Goal: Task Accomplishment & Management: Manage account settings

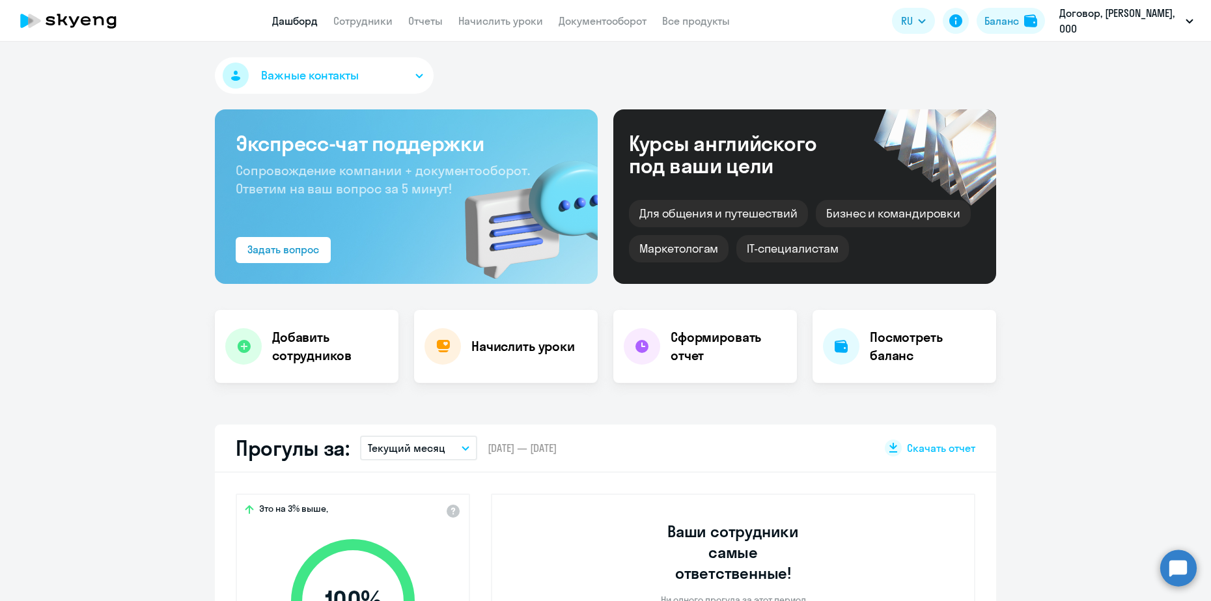
click at [398, 19] on nav "Дашборд Сотрудники Отчеты Начислить уроки Документооборот Все продукты" at bounding box center [501, 21] width 458 height 16
click at [397, 19] on nav "Дашборд Сотрудники Отчеты Начислить уроки Документооборот Все продукты" at bounding box center [501, 21] width 458 height 16
click at [393, 19] on nav "Дашборд Сотрудники Отчеты Начислить уроки Документооборот Все продукты" at bounding box center [501, 21] width 458 height 16
click at [388, 18] on link "Сотрудники" at bounding box center [362, 20] width 59 height 13
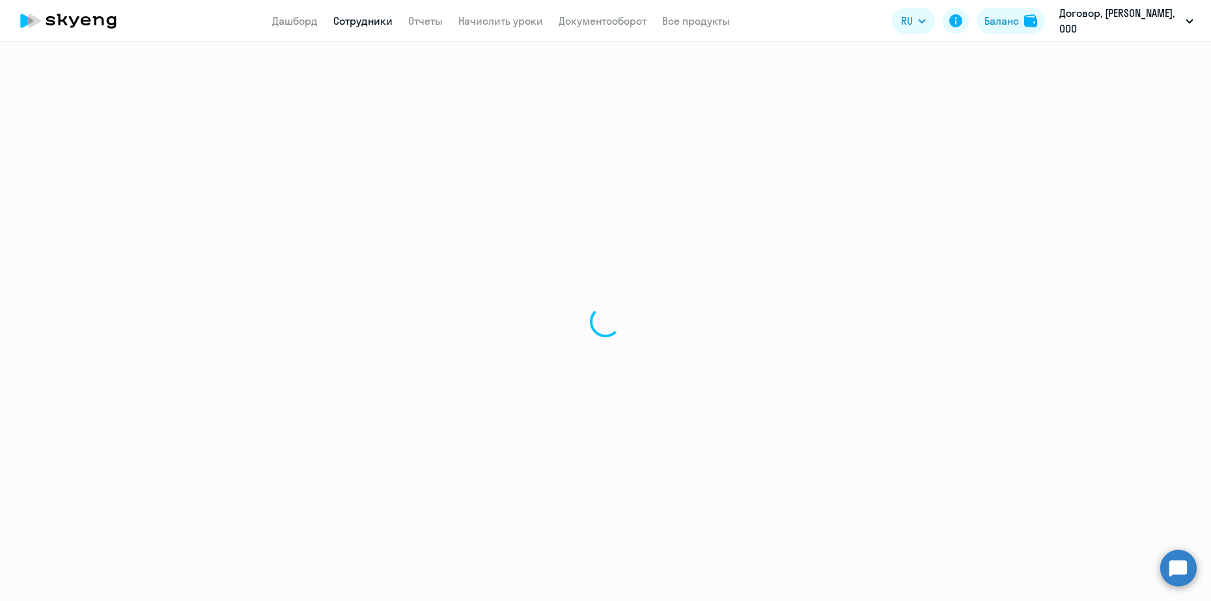
select select "30"
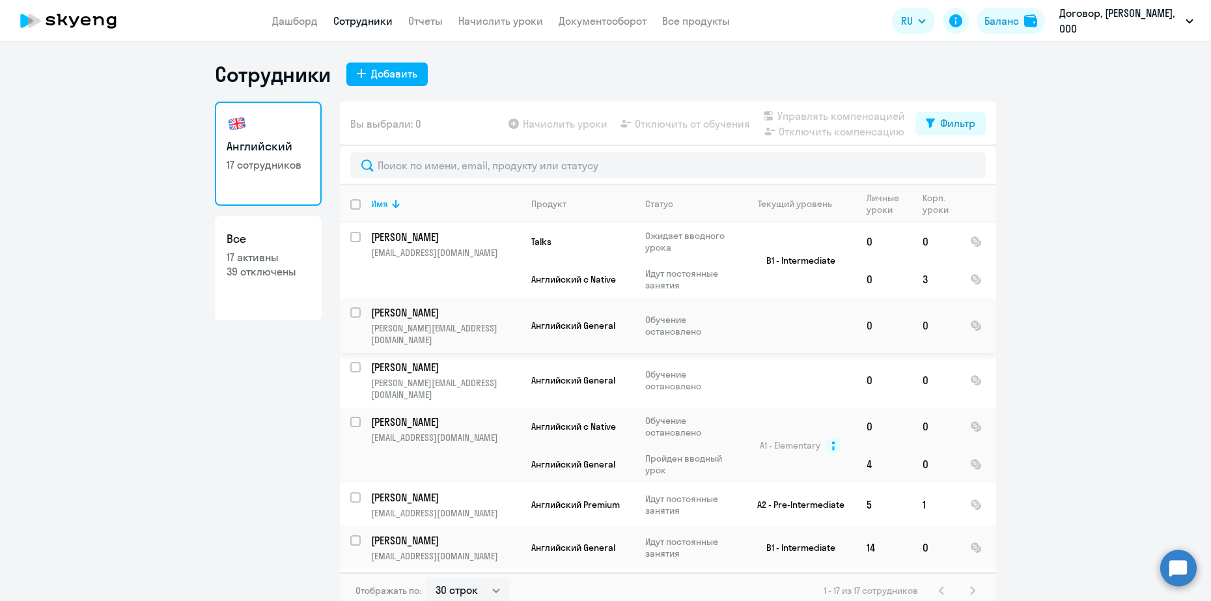
click at [351, 314] on input "select row 41970436" at bounding box center [363, 320] width 26 height 26
checkbox input "true"
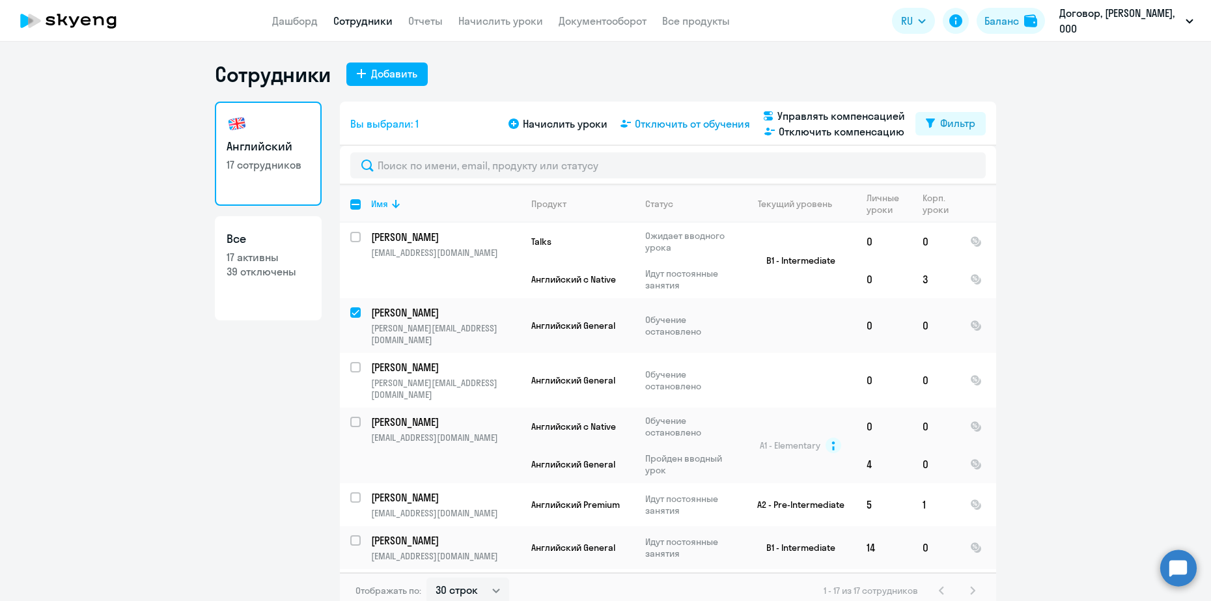
click at [653, 126] on span "Отключить от обучения" at bounding box center [692, 124] width 115 height 16
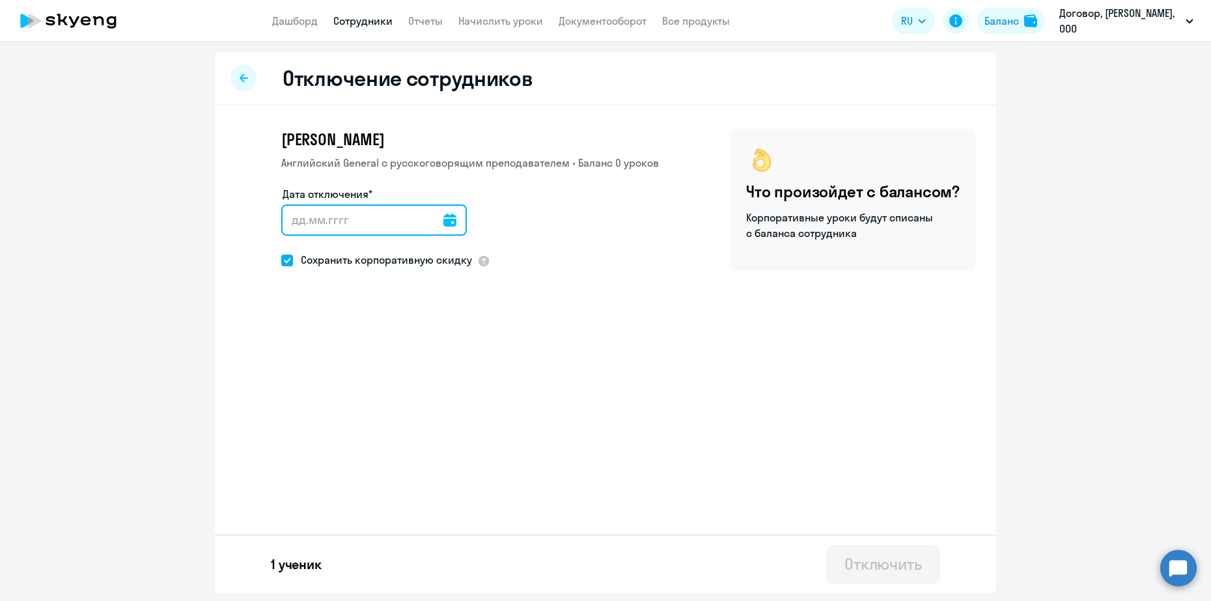
click at [452, 218] on input "Дата отключения*" at bounding box center [374, 219] width 186 height 31
click at [443, 212] on div at bounding box center [449, 219] width 13 height 31
click at [434, 225] on input "Дата отключения*" at bounding box center [374, 219] width 186 height 31
click at [443, 225] on icon at bounding box center [449, 219] width 13 height 13
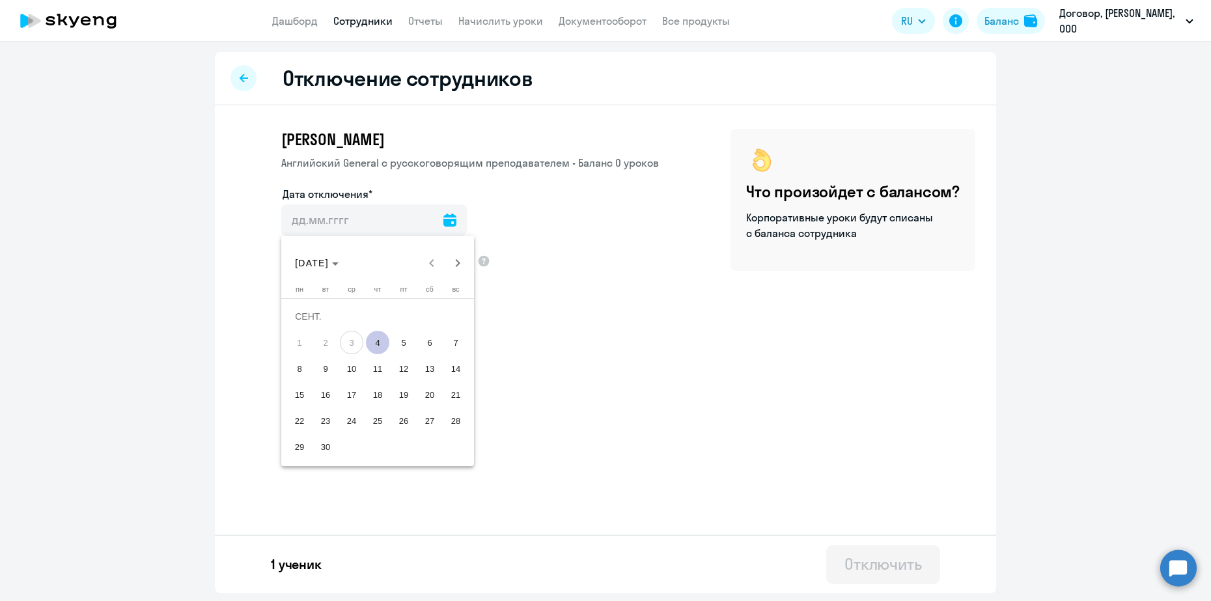
click at [371, 342] on span "4" at bounding box center [377, 342] width 23 height 23
type input "[DATE]"
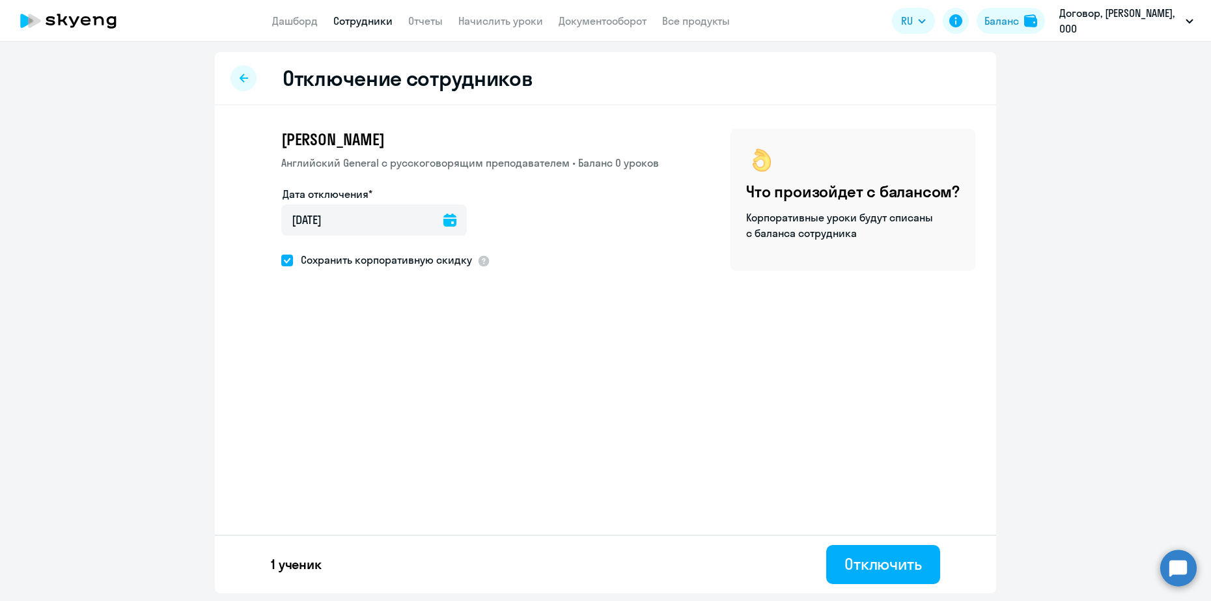
click at [286, 258] on span at bounding box center [287, 260] width 12 height 12
click at [281, 260] on input "Сохранить корпоративную скидку" at bounding box center [281, 260] width 1 height 1
checkbox input "false"
click at [855, 552] on button "Отключить" at bounding box center [883, 564] width 114 height 39
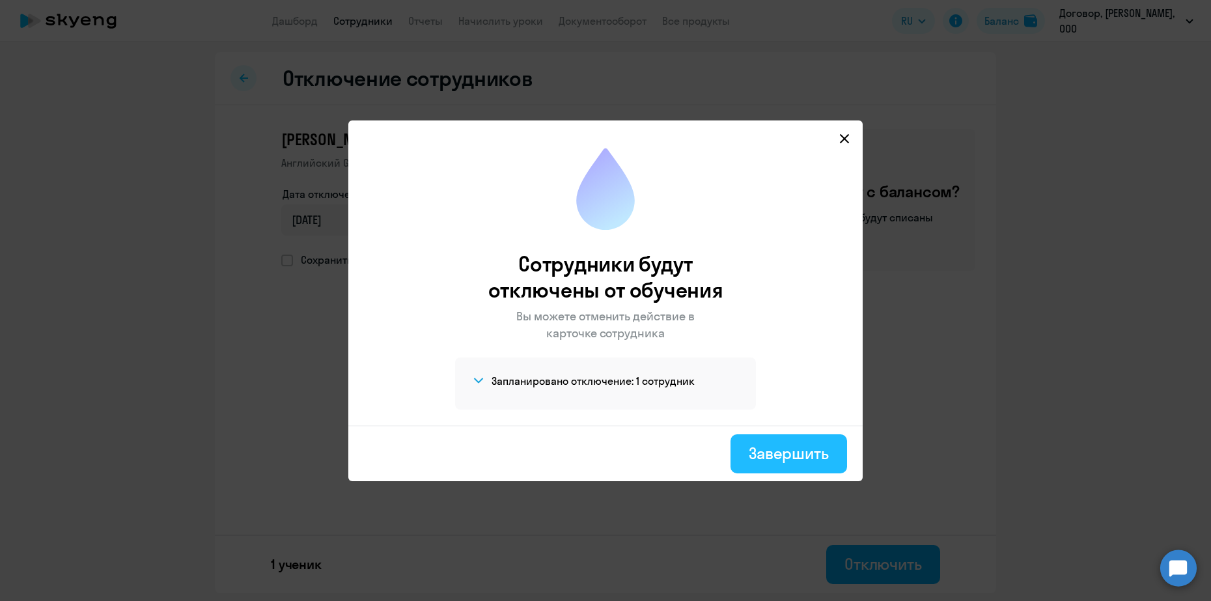
click at [773, 437] on button "Завершить" at bounding box center [788, 453] width 117 height 39
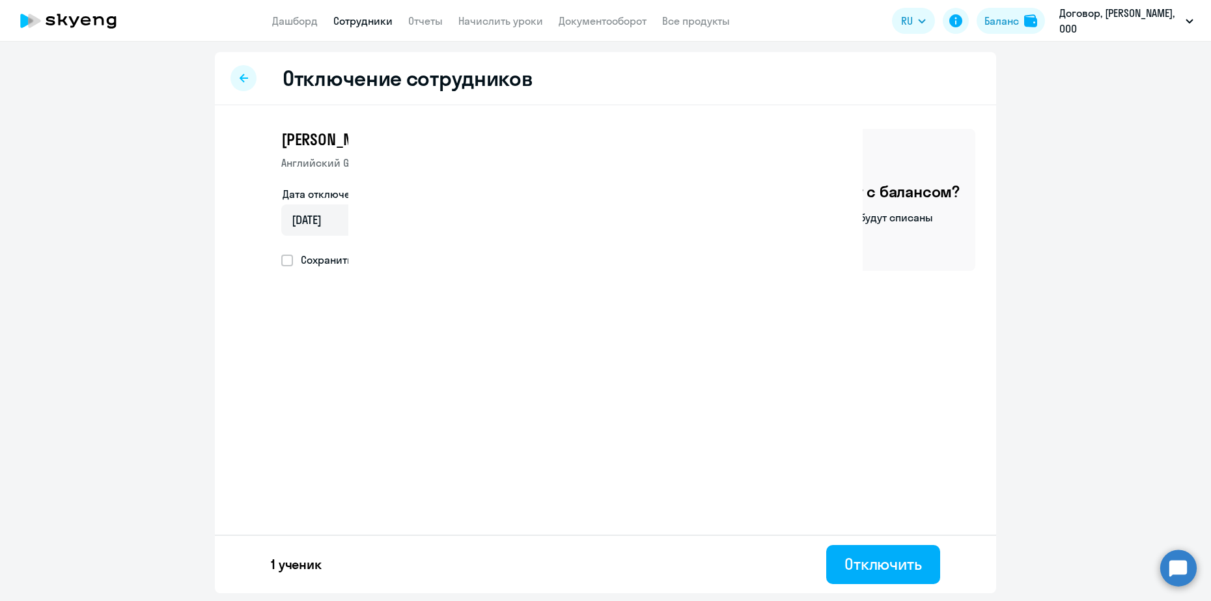
select select "30"
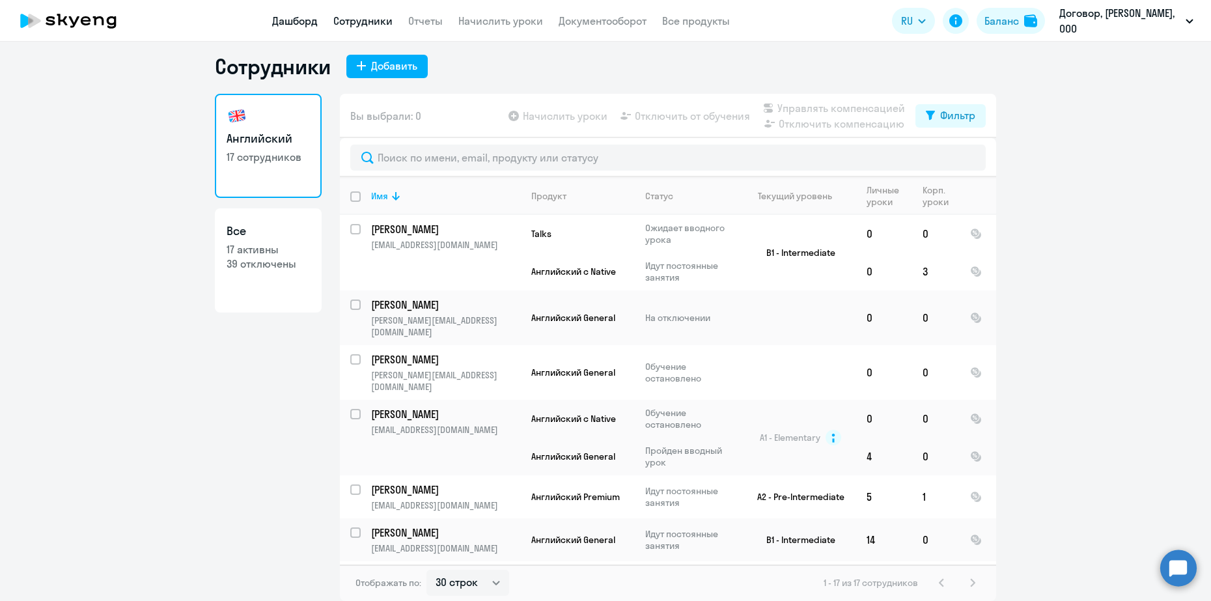
click at [305, 22] on link "Дашборд" at bounding box center [295, 20] width 46 height 13
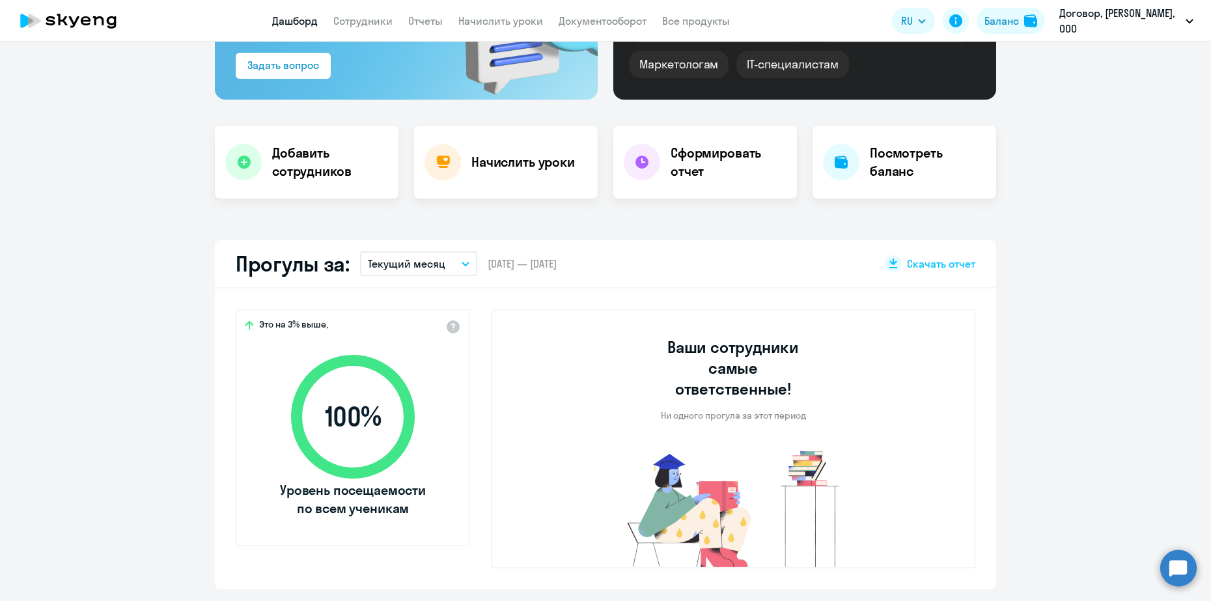
scroll to position [252, 0]
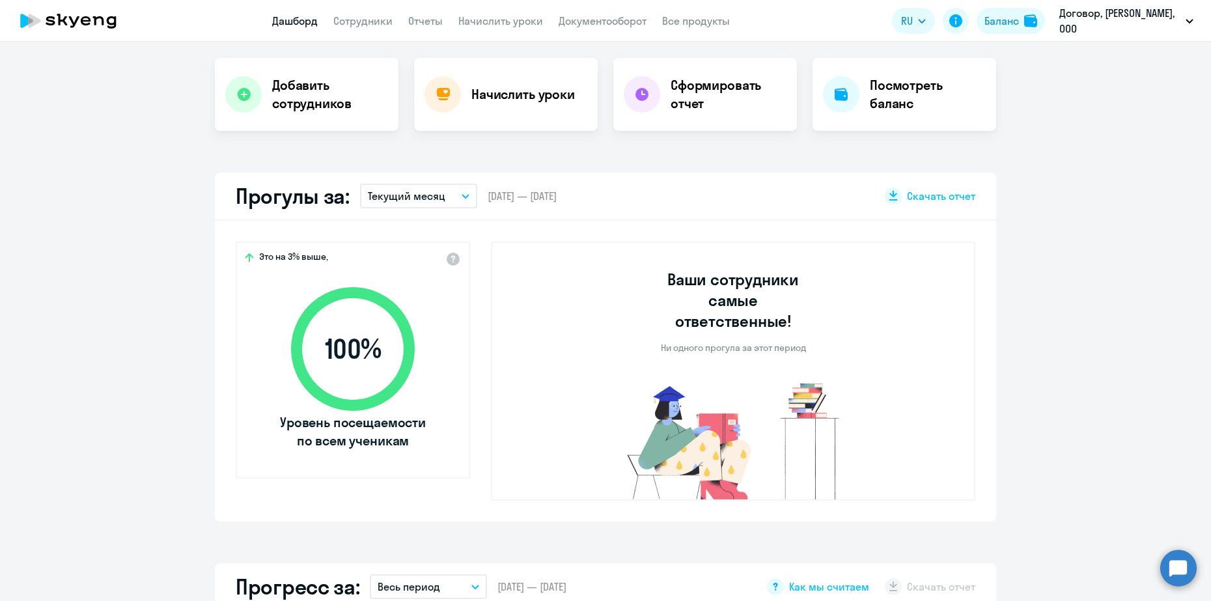
select select "30"
